Goal: Information Seeking & Learning: Learn about a topic

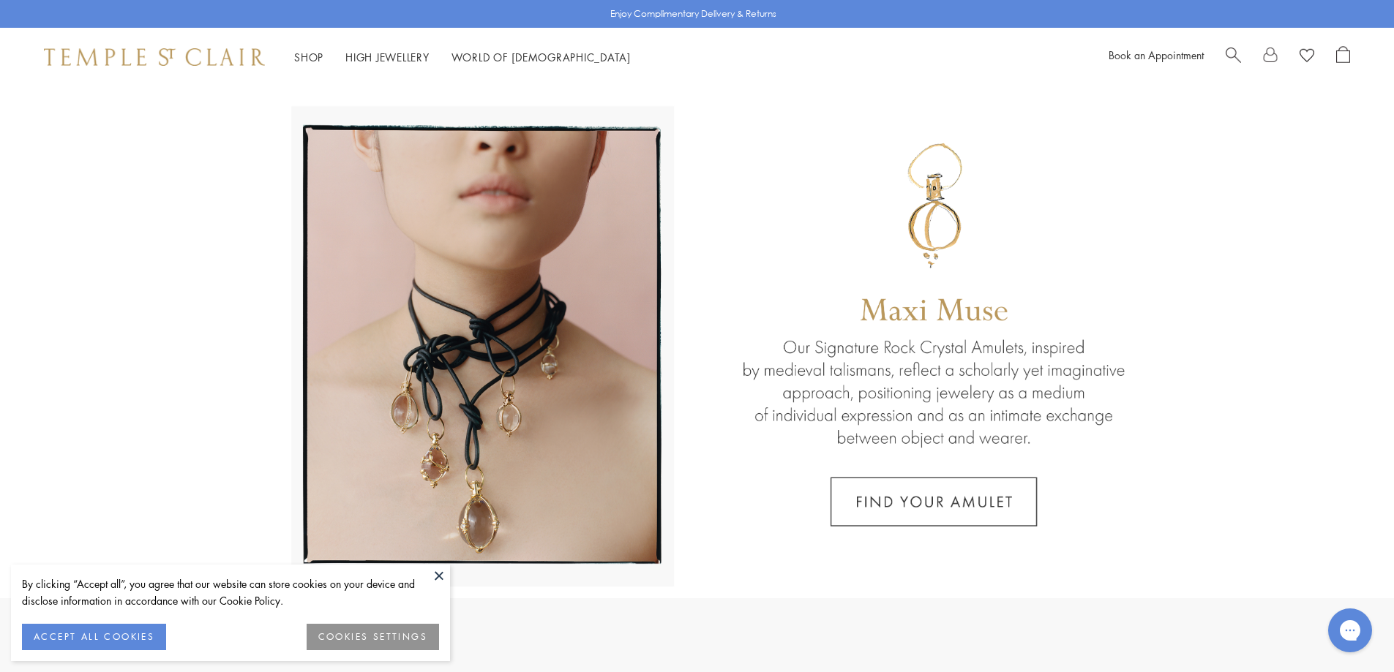
click at [146, 350] on link at bounding box center [697, 342] width 1394 height 512
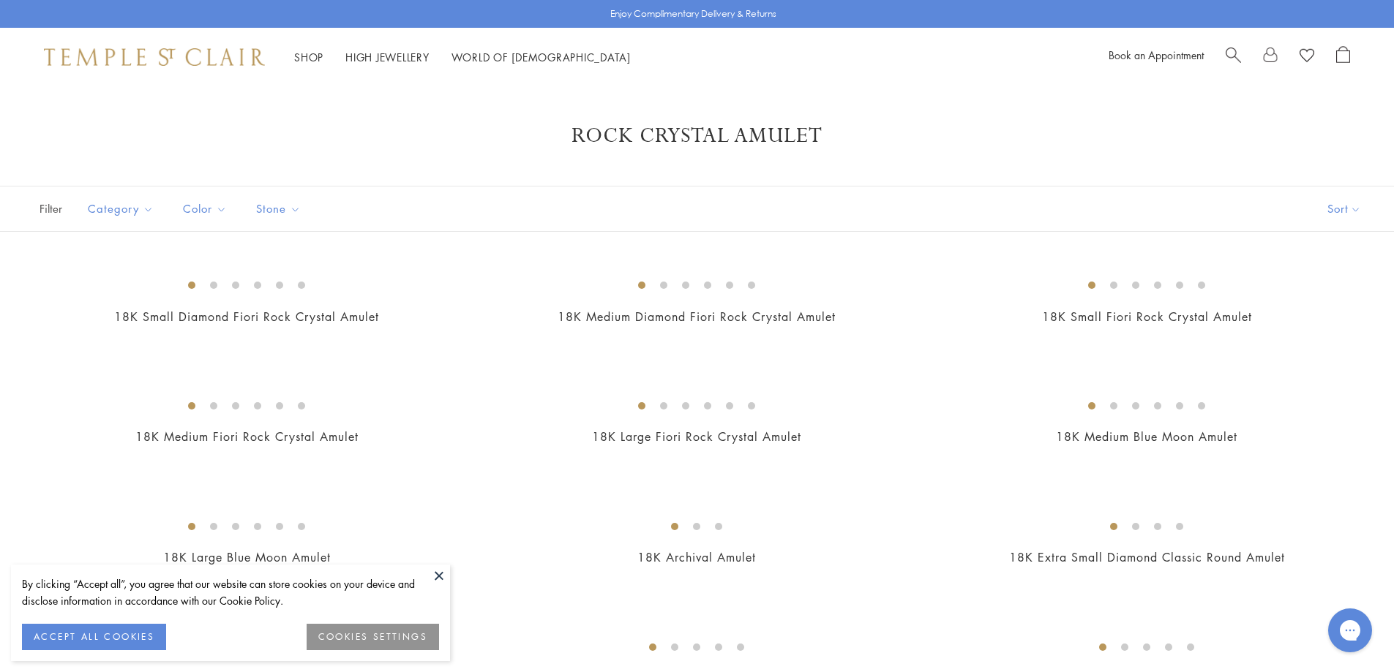
click at [1231, 54] on span "Search" at bounding box center [1233, 53] width 15 height 15
click at [194, 121] on input "search" at bounding box center [711, 116] width 1289 height 17
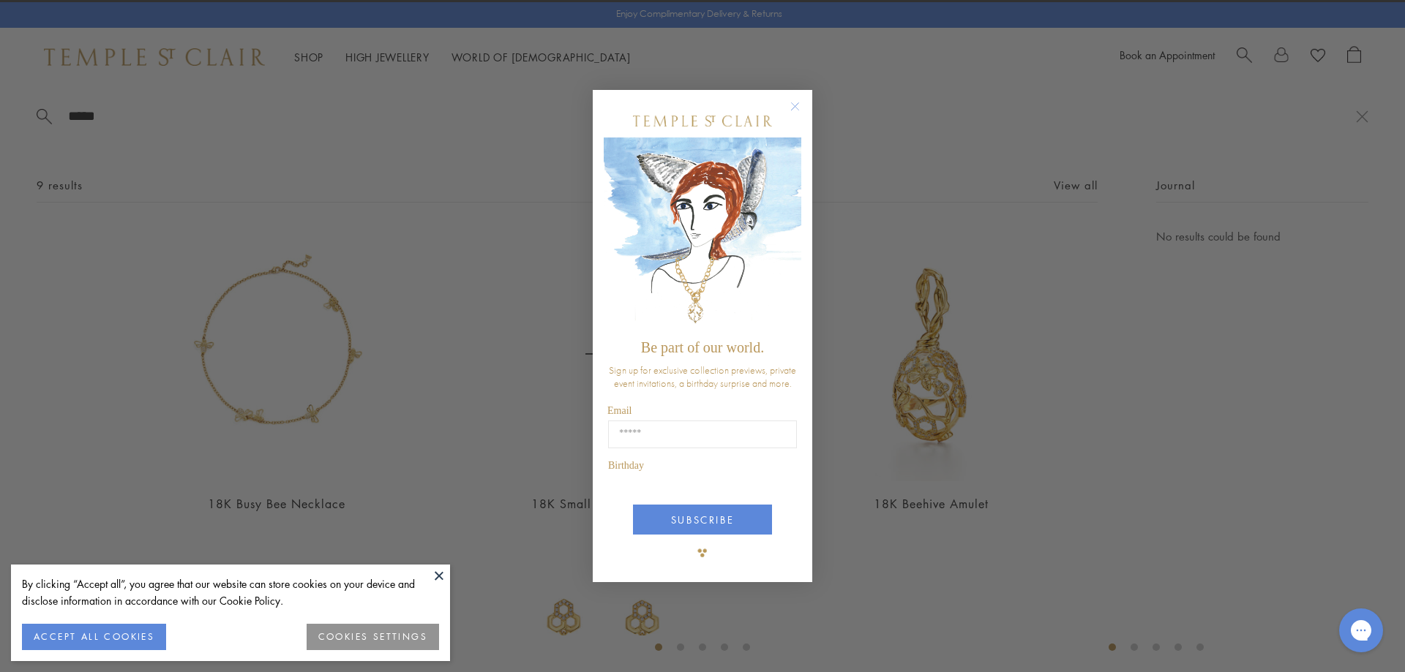
type input "*****"
